Goal: Task Accomplishment & Management: Use online tool/utility

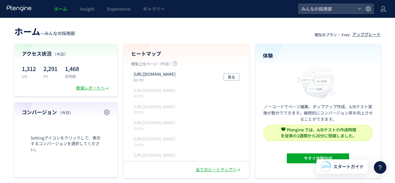
click at [79, 120] on div "Settingアイコンをクリックして、表示するコンバージョンを選択してください。" at bounding box center [66, 143] width 88 height 56
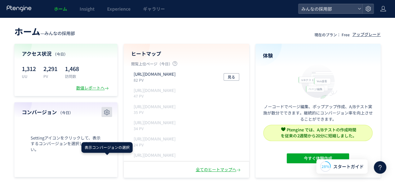
click at [108, 111] on icon "button" at bounding box center [106, 111] width 7 height 7
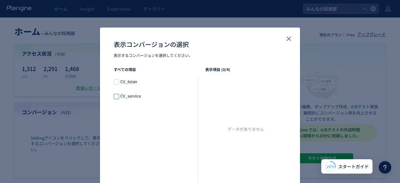
click at [115, 97] on span "表示コンバージョンの選択" at bounding box center [116, 96] width 5 height 5
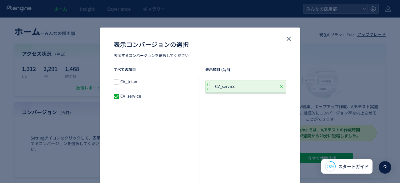
click at [221, 86] on span "CV_service" at bounding box center [228, 86] width 27 height 6
click at [236, 128] on div "CV_service" at bounding box center [245, 125] width 81 height 94
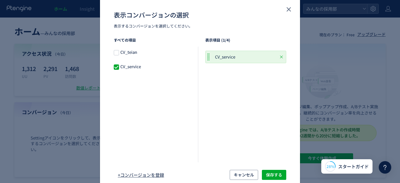
scroll to position [54, 0]
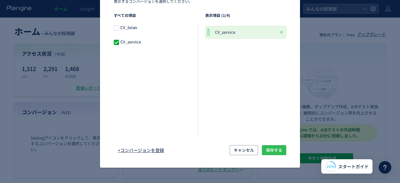
click at [266, 150] on span "保存する" at bounding box center [274, 150] width 16 height 10
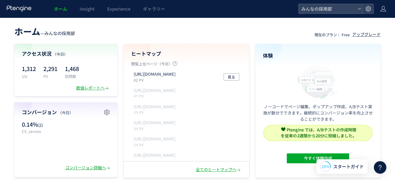
click at [73, 166] on div "コンバージョン詳細へ" at bounding box center [88, 168] width 46 height 6
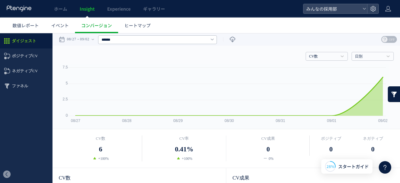
click at [136, 125] on rect at bounding box center [224, 96] width 330 height 64
click at [183, 34] on div "****** すべてのCV CV_teian CV_service" at bounding box center [157, 39] width 119 height 12
click at [195, 40] on input "text" at bounding box center [157, 39] width 119 height 9
click at [195, 39] on input "text" at bounding box center [157, 39] width 119 height 9
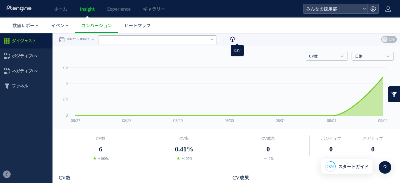
type input "******"
click at [235, 42] on icon at bounding box center [232, 39] width 6 height 12
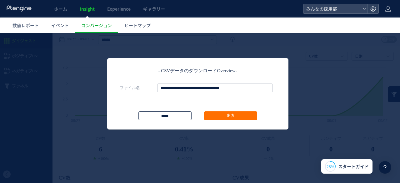
click at [160, 114] on input "*****" at bounding box center [164, 115] width 53 height 9
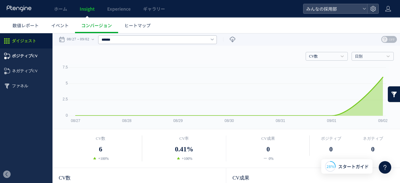
click at [31, 52] on span "ポジティブCV" at bounding box center [25, 55] width 26 height 15
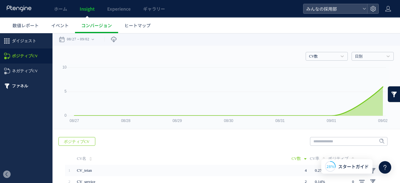
click at [17, 89] on span "ファネル" at bounding box center [20, 85] width 16 height 15
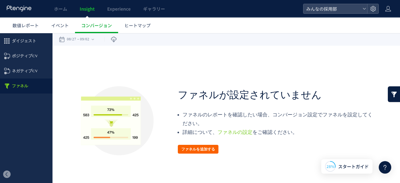
click at [203, 146] on button "ファネルを追加する" at bounding box center [198, 149] width 41 height 9
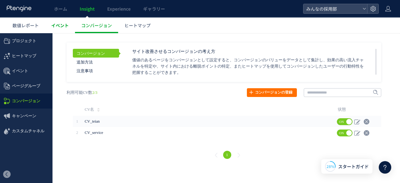
click at [49, 27] on link "イベント" at bounding box center [60, 25] width 30 height 16
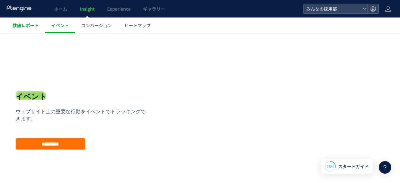
click at [20, 20] on link "数値レポート" at bounding box center [25, 25] width 39 height 16
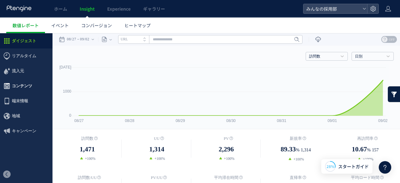
click at [24, 83] on span "コンテンツ" at bounding box center [22, 85] width 20 height 15
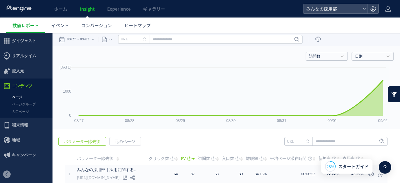
click at [138, 38] on li "URL" at bounding box center [133, 39] width 31 height 9
click at [138, 38] on icon "タイトル名" at bounding box center [130, 39] width 19 height 4
click at [112, 38] on icon at bounding box center [110, 39] width 2 height 12
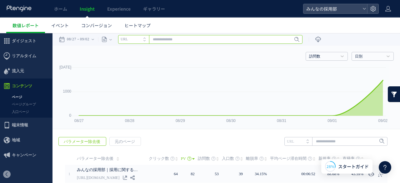
click at [187, 41] on input "text" at bounding box center [210, 39] width 184 height 9
paste input "**********"
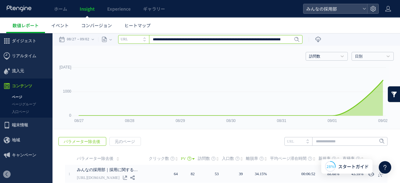
scroll to position [0, 48]
type input "**********"
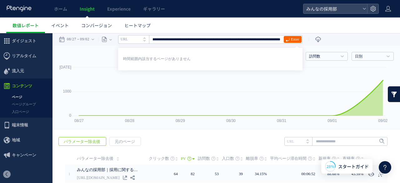
scroll to position [0, 0]
click at [295, 40] on span "Enter" at bounding box center [295, 39] width 8 height 7
click at [93, 23] on span "コンバージョン" at bounding box center [96, 25] width 31 height 6
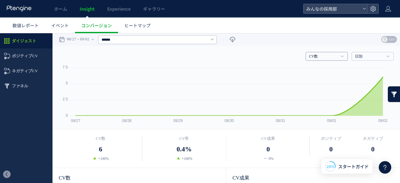
click at [311, 58] on link "CV数" at bounding box center [323, 57] width 28 height 6
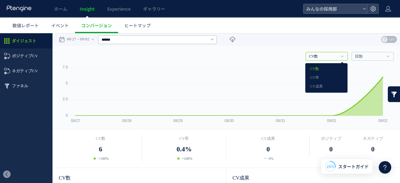
click at [311, 58] on link "CV数" at bounding box center [323, 57] width 28 height 6
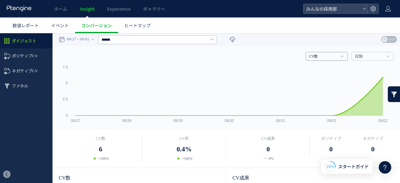
click at [311, 58] on link "CV数" at bounding box center [323, 57] width 28 height 6
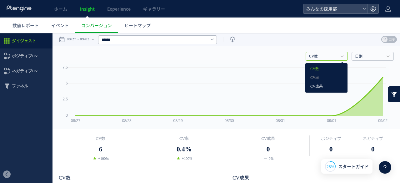
click at [313, 87] on link "CV成果" at bounding box center [326, 86] width 32 height 8
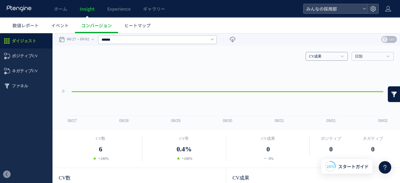
click at [320, 59] on link "CV成果" at bounding box center [323, 57] width 28 height 6
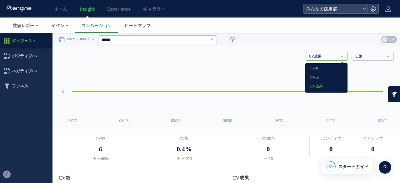
click at [319, 64] on div "CV数 CV率 CV成果" at bounding box center [326, 77] width 42 height 29
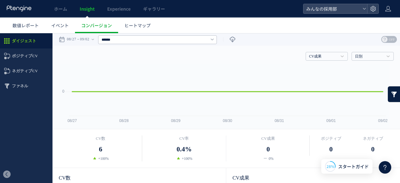
click at [319, 51] on div "CV成果 CV数 CV率 CV成果 日別 日別 週別 月別" at bounding box center [226, 55] width 335 height 19
click at [319, 58] on link "CV成果" at bounding box center [323, 57] width 28 height 6
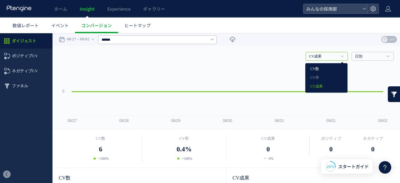
click at [319, 70] on link "CV数" at bounding box center [326, 69] width 32 height 8
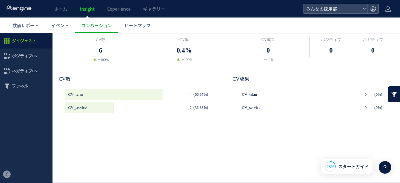
scroll to position [104, 0]
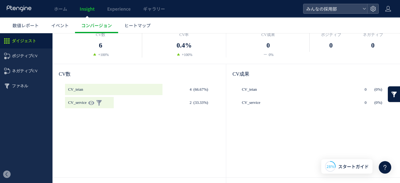
click at [106, 103] on p at bounding box center [89, 102] width 49 height 11
click at [92, 103] on icon at bounding box center [91, 103] width 6 height 6
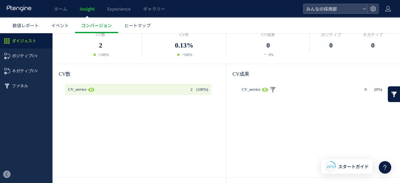
click at [265, 89] on use at bounding box center [265, 89] width 6 height 5
type input "******"
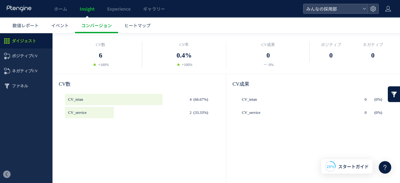
scroll to position [0, 0]
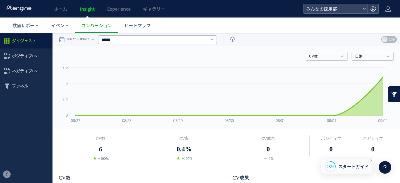
click at [346, 166] on span "スタートガイド" at bounding box center [353, 166] width 31 height 7
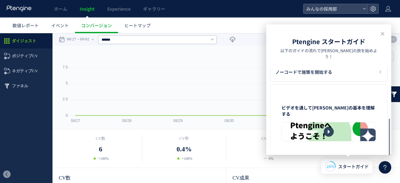
scroll to position [102, 0]
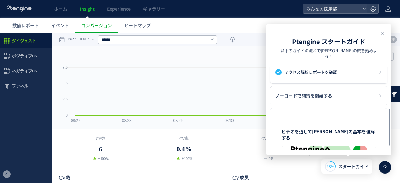
drag, startPoint x: 389, startPoint y: 69, endPoint x: 388, endPoint y: 112, distance: 43.1
click at [388, 112] on div at bounding box center [389, 127] width 4 height 37
click at [352, 86] on div "ノーコードで施策を開始する" at bounding box center [328, 95] width 117 height 19
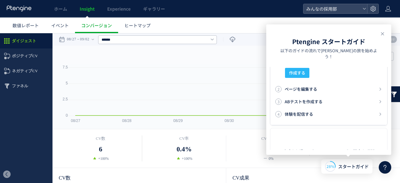
click at [26, 110] on ul "ダイジェスト ポジティブCV ネガティブCV" at bounding box center [26, 99] width 52 height 132
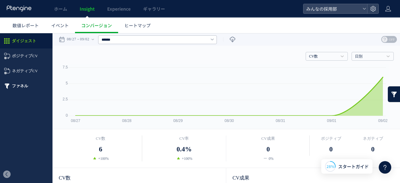
click at [24, 85] on span "ファネル" at bounding box center [20, 85] width 16 height 15
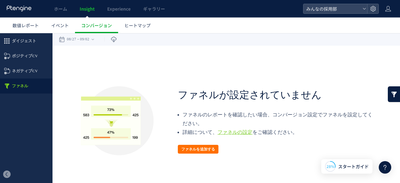
click at [241, 135] on link "ファネルの設定" at bounding box center [234, 131] width 35 height 5
click at [90, 27] on span "コンバージョン" at bounding box center [96, 25] width 31 height 6
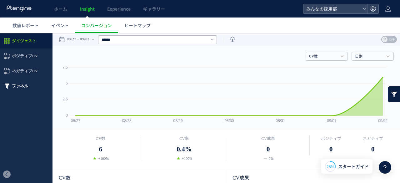
click at [17, 83] on span "ファネル" at bounding box center [20, 85] width 16 height 15
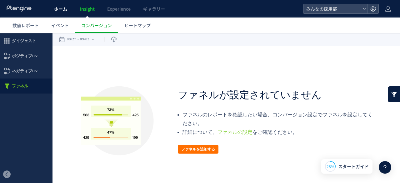
click at [53, 10] on link "ホーム" at bounding box center [61, 8] width 26 height 17
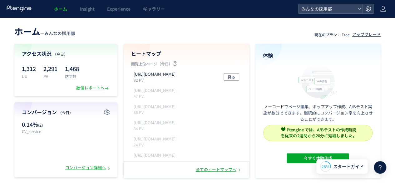
click at [25, 5] on div at bounding box center [19, 8] width 26 height 17
click at [25, 9] on icon at bounding box center [19, 8] width 26 height 6
click at [369, 13] on div at bounding box center [367, 8] width 11 height 9
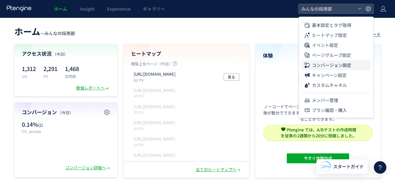
click at [329, 67] on span "コンバージョン設定" at bounding box center [331, 65] width 39 height 10
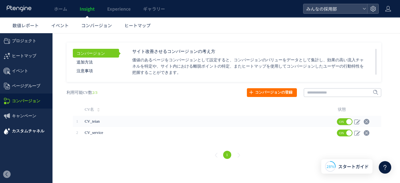
click at [27, 130] on span "カスタムチャネル" at bounding box center [28, 130] width 32 height 15
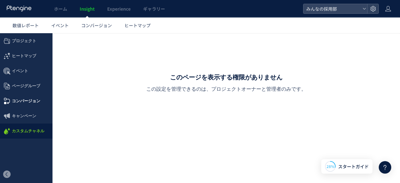
click at [29, 96] on span "コンバージョン" at bounding box center [26, 100] width 28 height 15
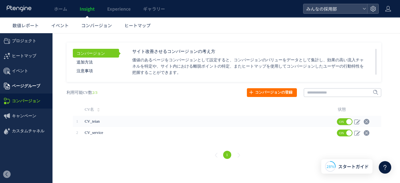
click at [29, 87] on span "ページグループ" at bounding box center [26, 85] width 28 height 15
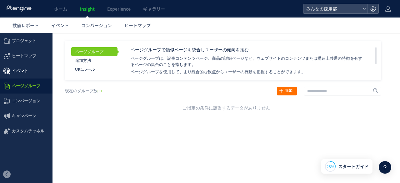
click at [32, 73] on span "イベント" at bounding box center [26, 70] width 52 height 15
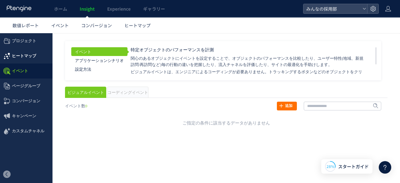
click at [31, 57] on span "ヒートマップ" at bounding box center [24, 55] width 24 height 15
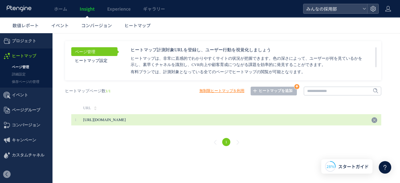
click at [164, 124] on span "[URL][DOMAIN_NAME]" at bounding box center [136, 119] width 106 height 11
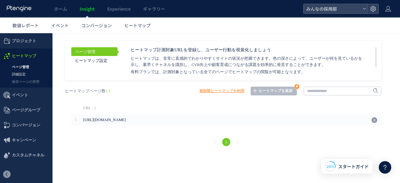
click at [27, 77] on link "詳細設定" at bounding box center [26, 74] width 52 height 7
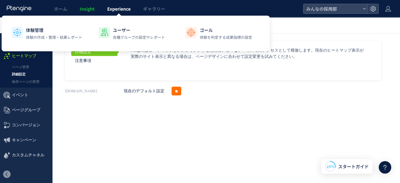
click at [127, 11] on span "Experience" at bounding box center [118, 9] width 23 height 6
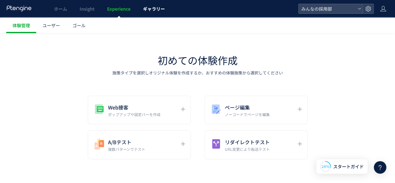
click at [154, 11] on span "ギャラリー" at bounding box center [154, 9] width 22 height 6
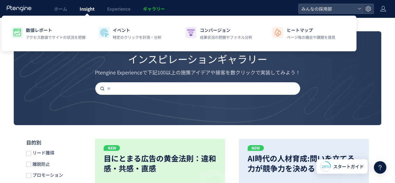
click at [84, 8] on span "Insight" at bounding box center [87, 9] width 15 height 6
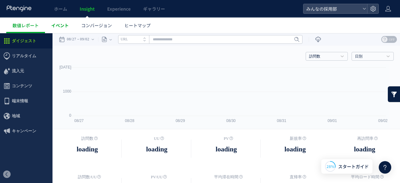
click at [61, 24] on span "イベント" at bounding box center [59, 25] width 17 height 6
